Goal: Task Accomplishment & Management: Manage account settings

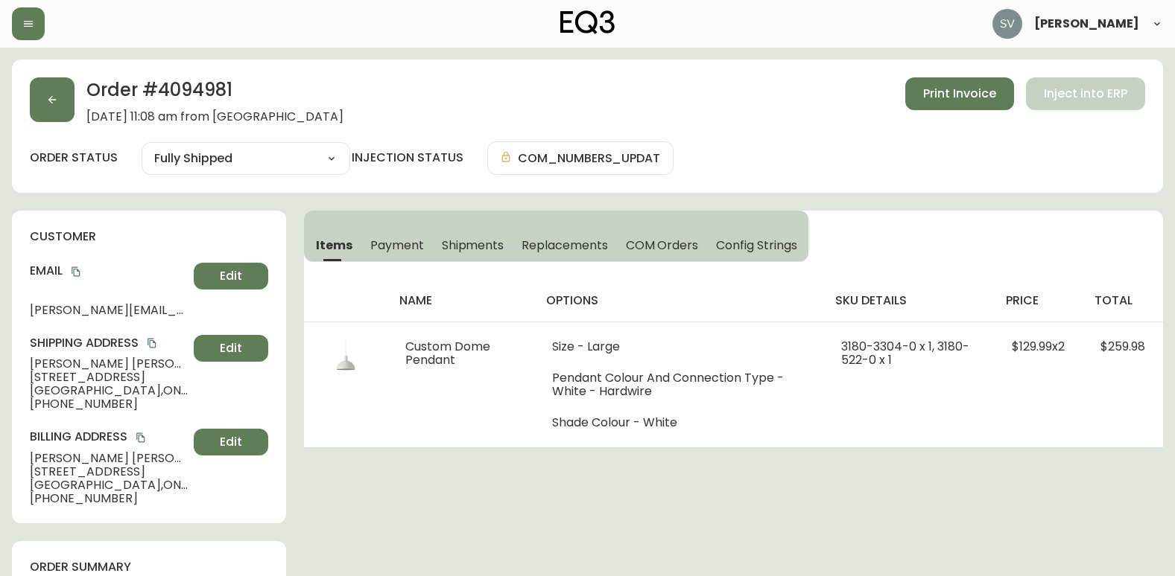
select select "FULLY_SHIPPED"
click at [65, 101] on button "button" at bounding box center [52, 99] width 45 height 45
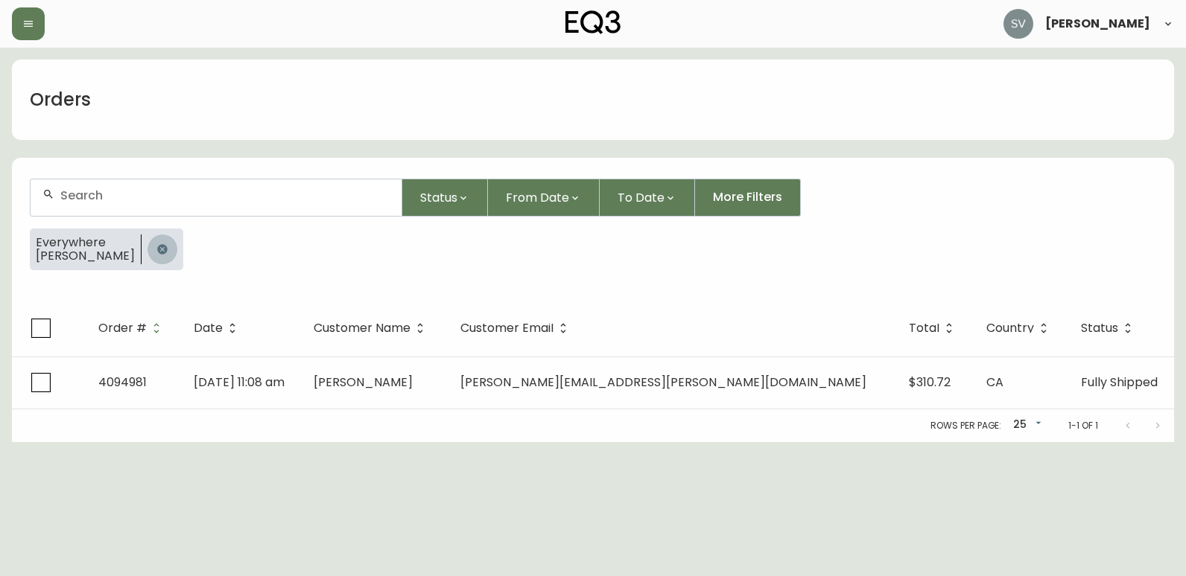
click at [157, 254] on icon "button" at bounding box center [162, 249] width 10 height 10
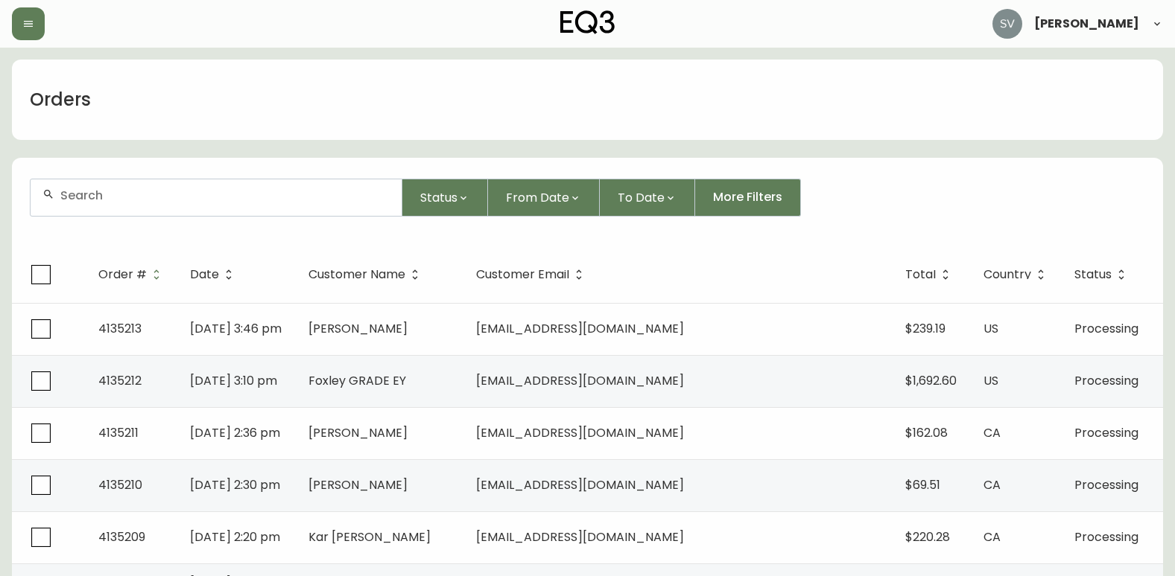
click at [154, 206] on div at bounding box center [216, 197] width 371 height 36
type input "[PERSON_NAME]"
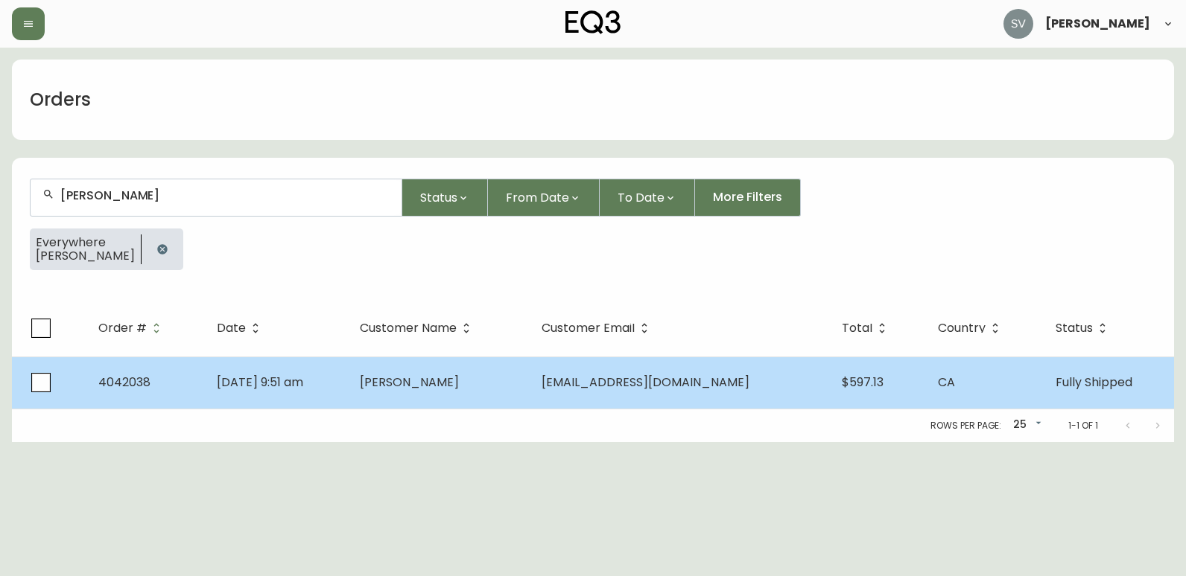
click at [408, 375] on span "[PERSON_NAME]" at bounding box center [409, 382] width 99 height 17
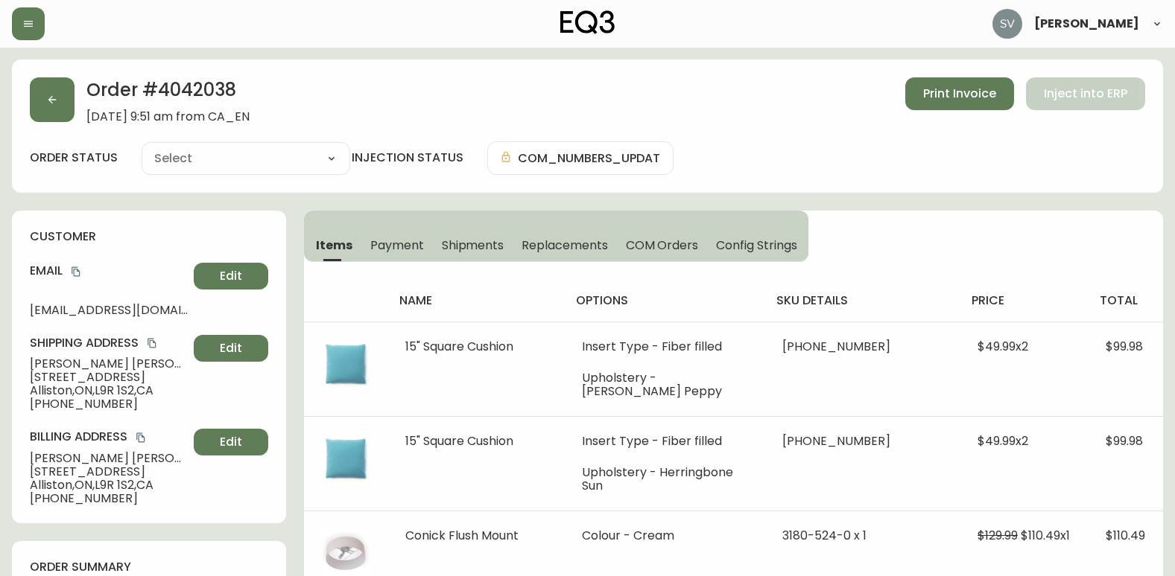
type input "Fully Shipped"
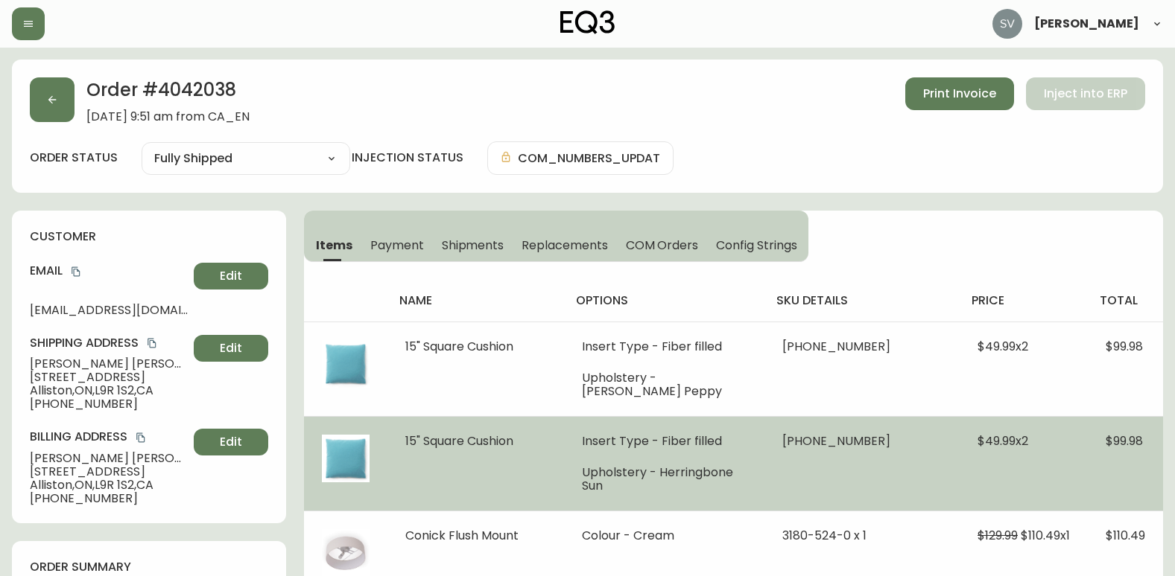
select select "FULLY_SHIPPED"
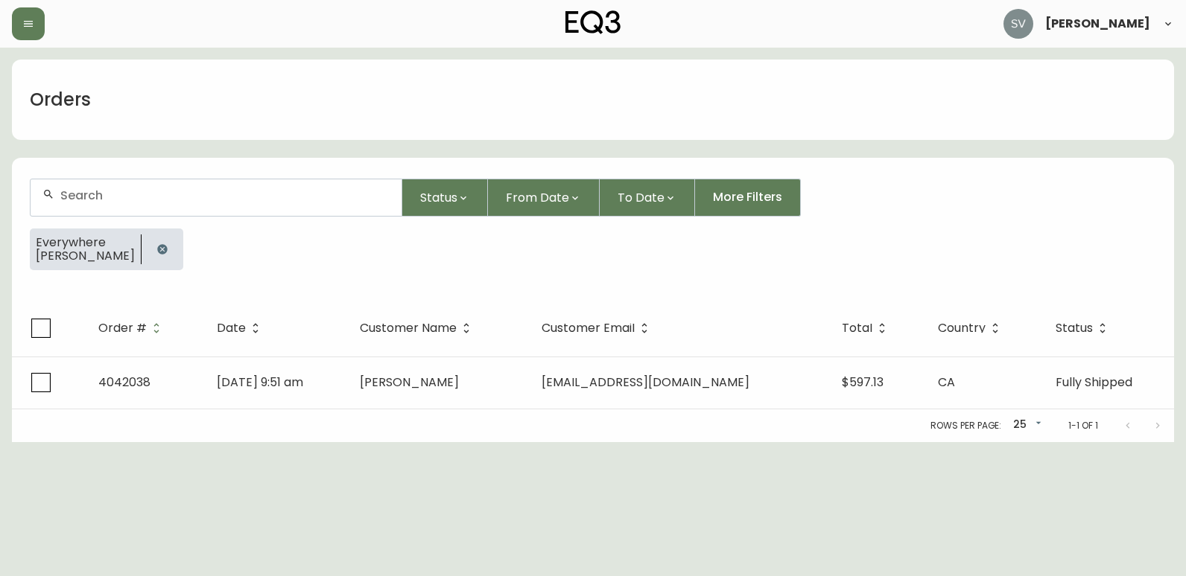
click at [1151, 442] on html "[PERSON_NAME] Orders Status From Date To Date More Filters Everywhere [PERSON_N…" at bounding box center [593, 221] width 1186 height 442
click at [156, 251] on icon "button" at bounding box center [162, 250] width 12 height 12
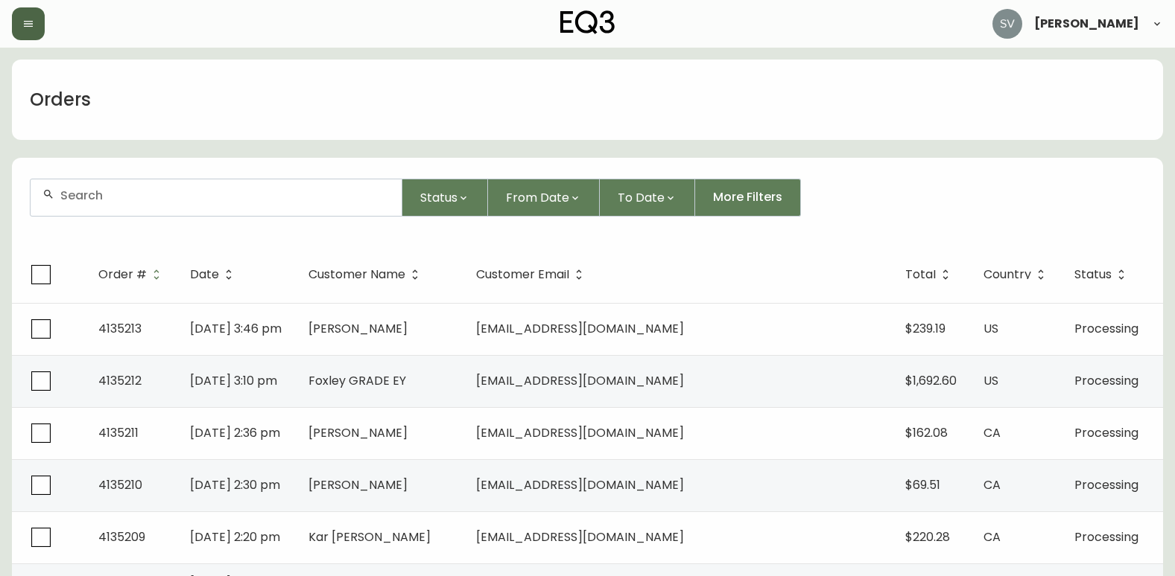
click at [23, 16] on button "button" at bounding box center [28, 23] width 33 height 33
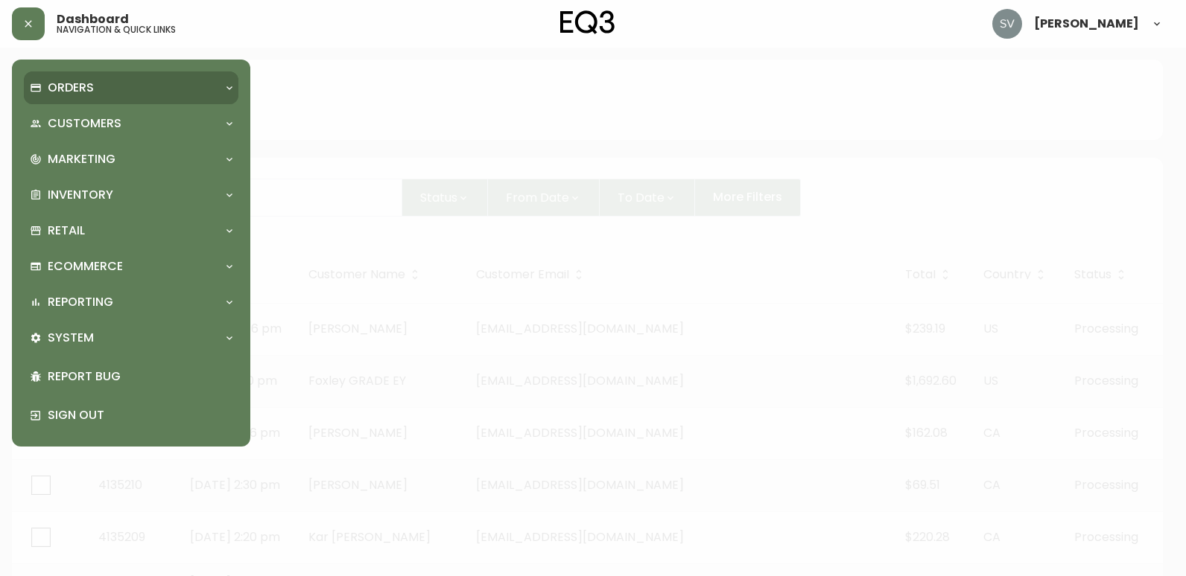
click at [106, 95] on div "Orders" at bounding box center [124, 88] width 188 height 16
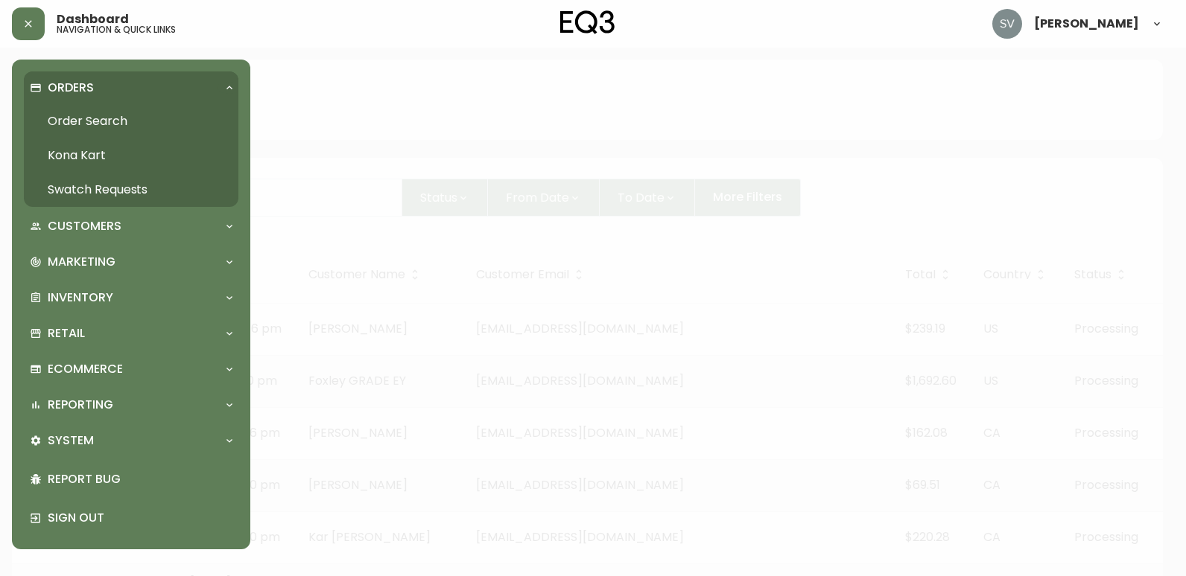
click at [154, 113] on link "Order Search" at bounding box center [131, 121] width 215 height 34
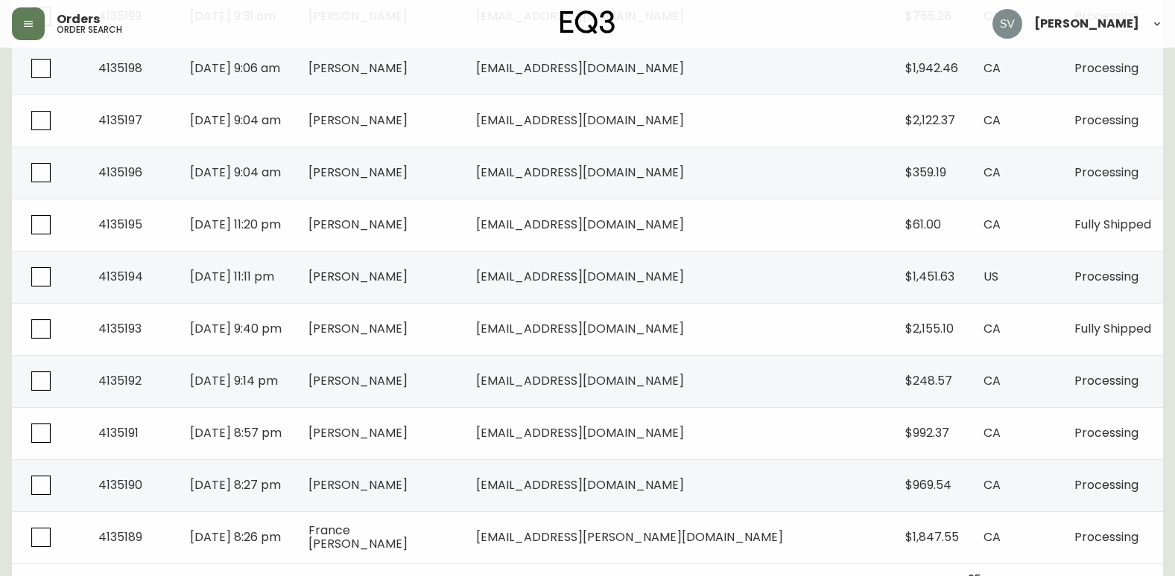
scroll to position [1064, 0]
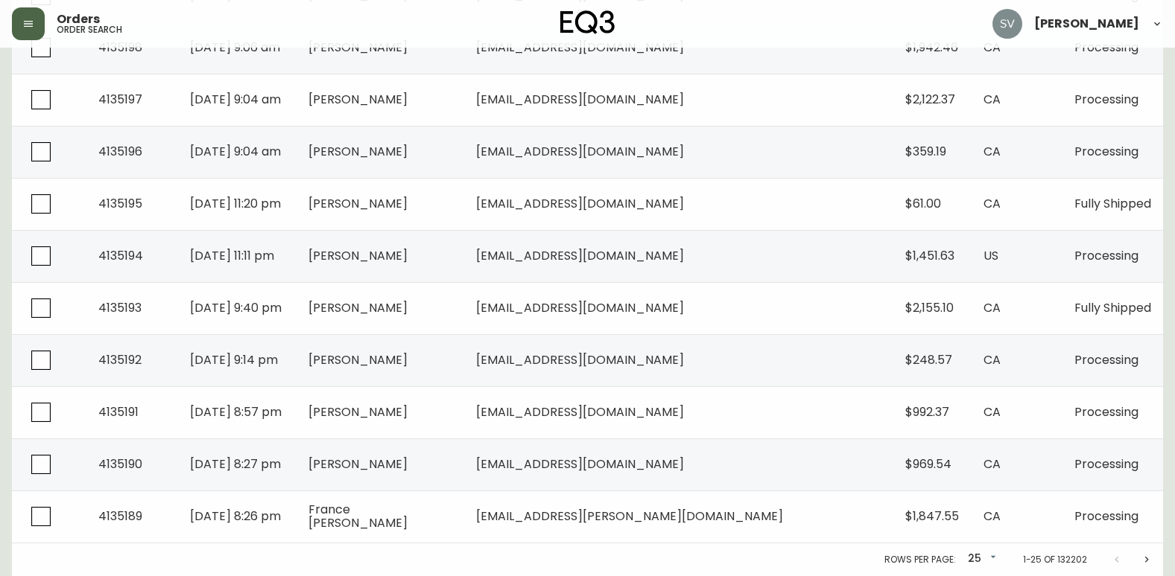
click at [32, 21] on icon "button" at bounding box center [28, 24] width 9 height 6
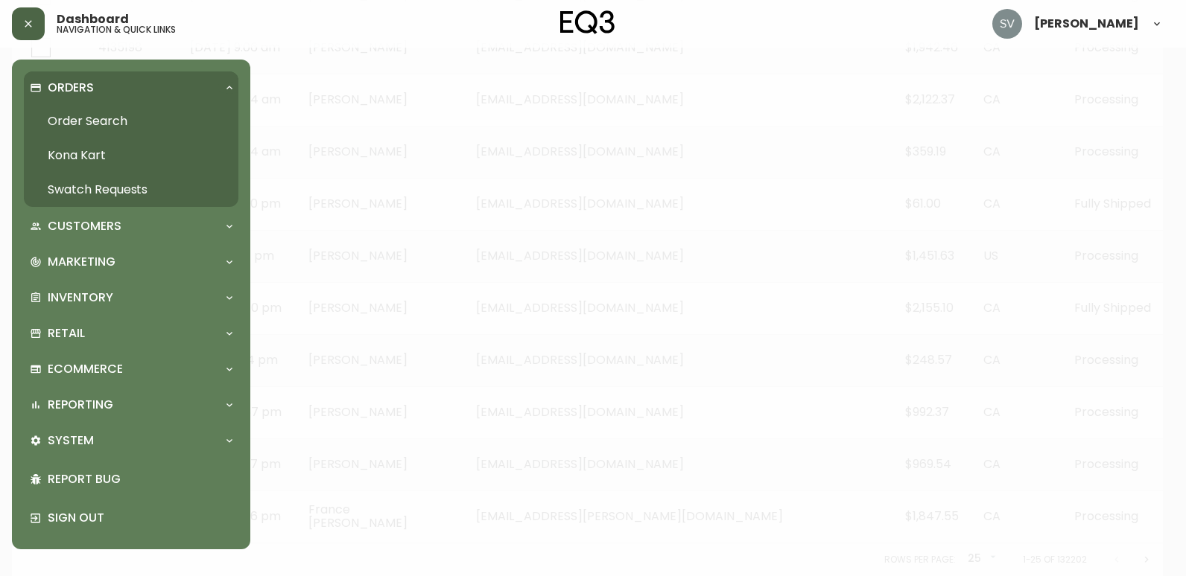
click at [131, 124] on link "Order Search" at bounding box center [131, 121] width 215 height 34
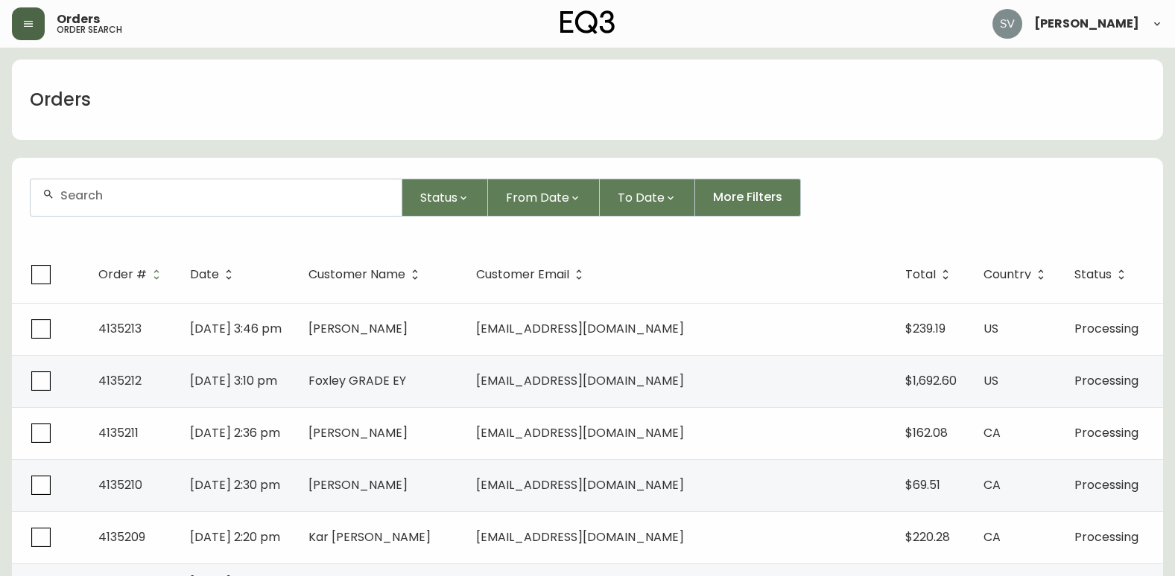
click at [137, 190] on input "text" at bounding box center [224, 195] width 329 height 14
paste input "4134354"
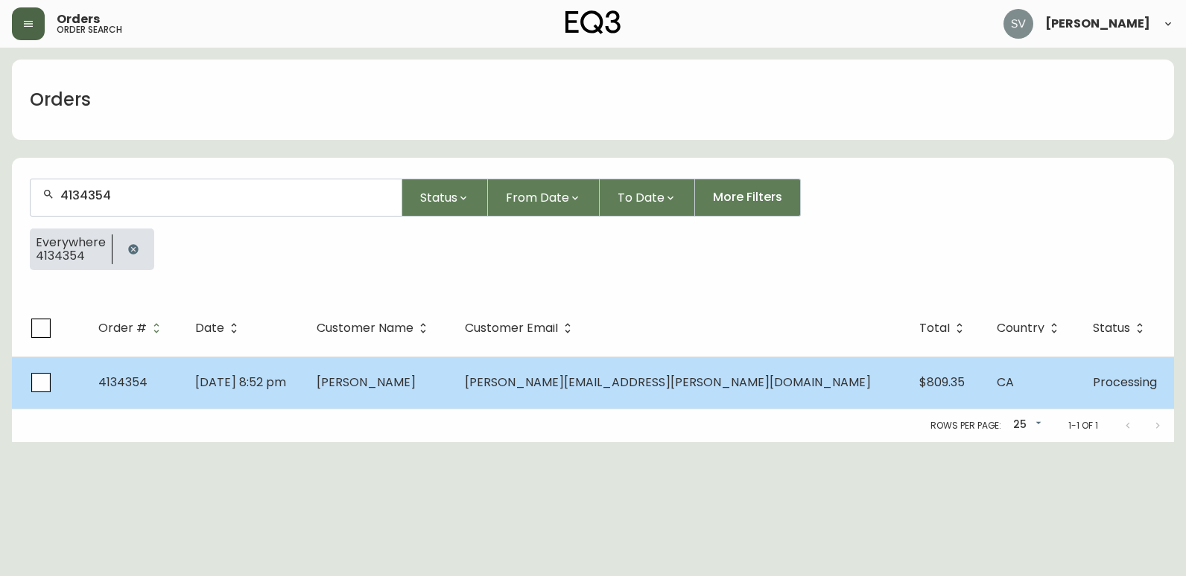
type input "4134354"
click at [405, 370] on td "[PERSON_NAME]" at bounding box center [379, 383] width 148 height 52
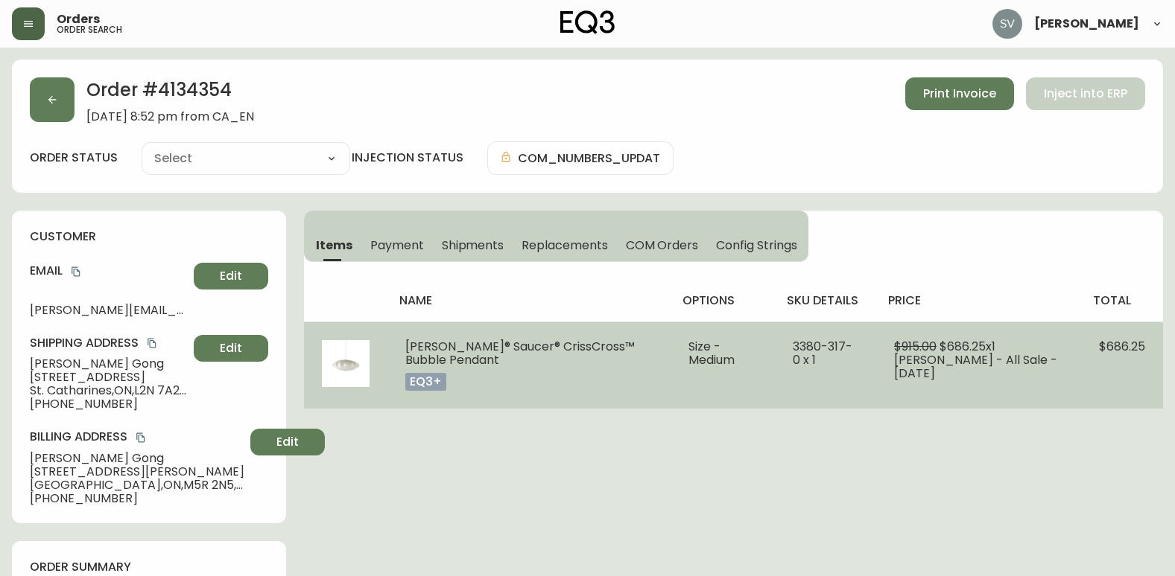
type input "Processing"
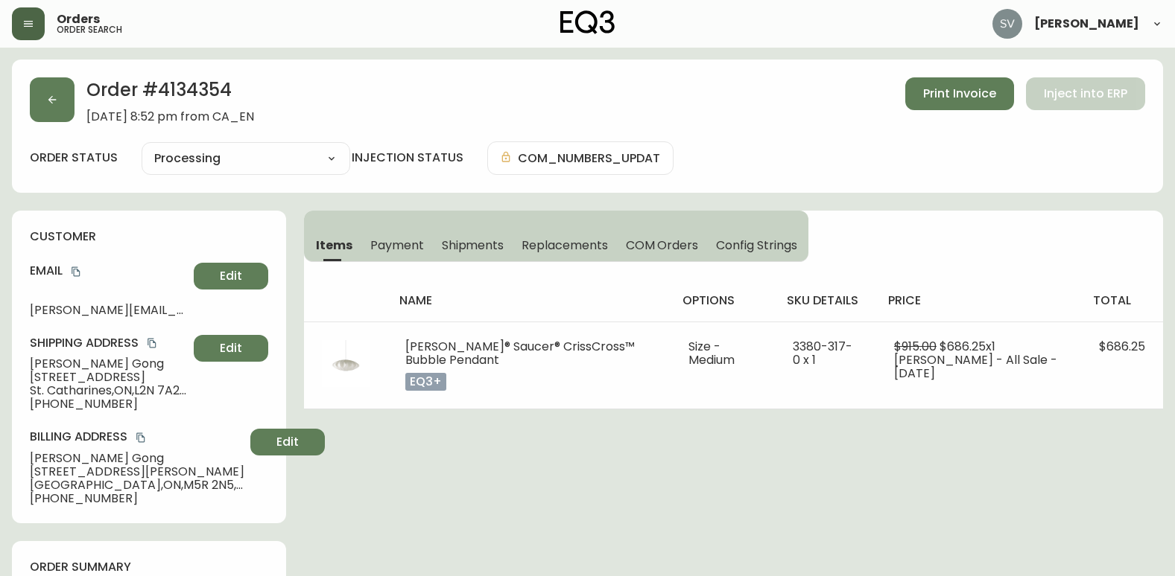
select select "PROCESSING"
